Goal: Navigation & Orientation: Go to known website

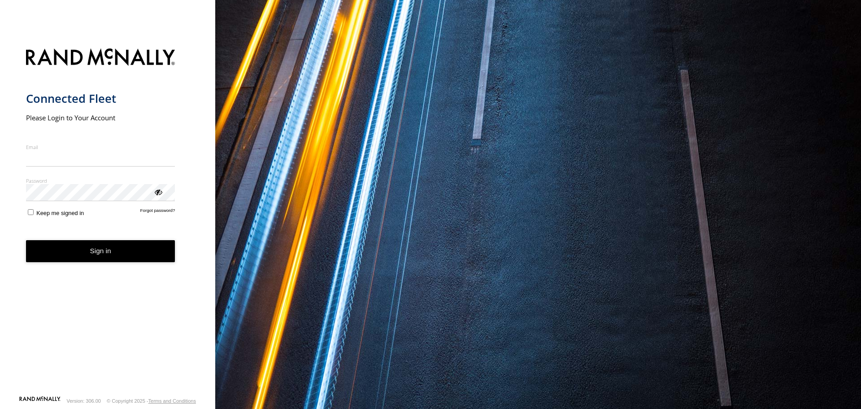
type input "**********"
click at [99, 262] on button "Sign in" at bounding box center [100, 251] width 149 height 22
